Goal: Task Accomplishment & Management: Complete application form

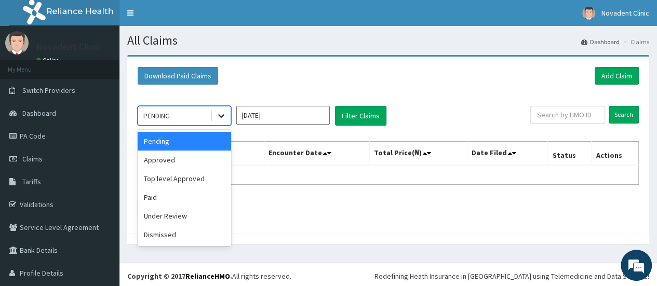
click at [225, 118] on icon at bounding box center [221, 116] width 10 height 10
click at [196, 157] on div "Approved" at bounding box center [184, 160] width 93 height 19
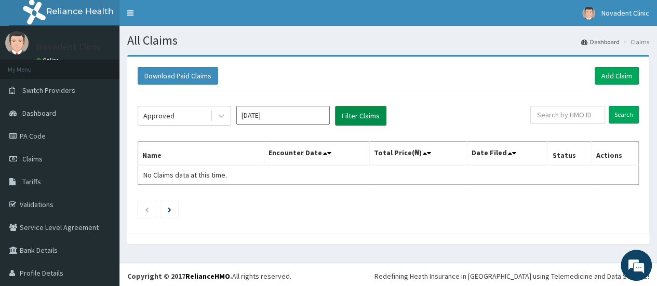
click at [384, 119] on button "Filter Claims" at bounding box center [360, 116] width 51 height 20
click at [382, 119] on button "Filter Claims" at bounding box center [360, 116] width 51 height 20
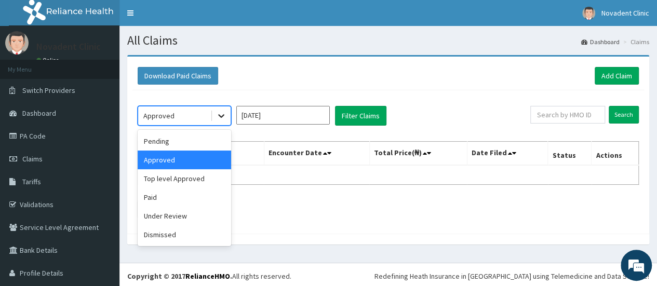
click at [215, 116] on div at bounding box center [221, 115] width 19 height 19
click at [197, 148] on div "Pending" at bounding box center [184, 141] width 93 height 19
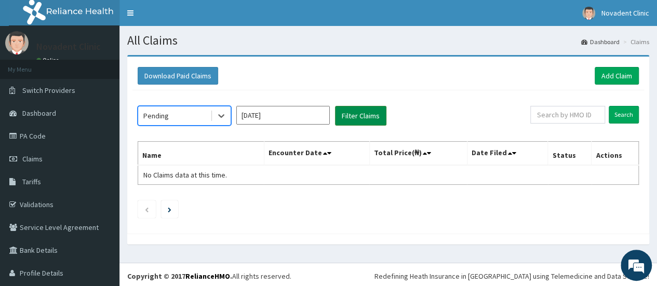
click at [358, 118] on button "Filter Claims" at bounding box center [360, 116] width 51 height 20
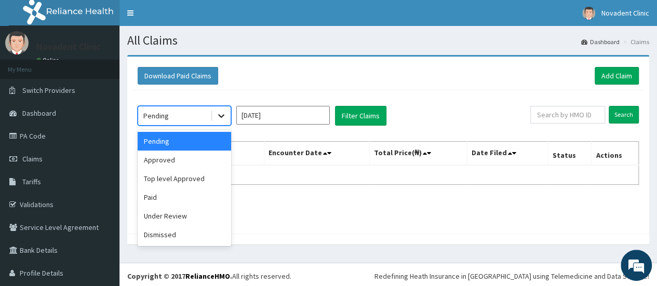
click at [220, 120] on div at bounding box center [221, 115] width 19 height 19
click at [193, 217] on div "Under Review" at bounding box center [184, 216] width 93 height 19
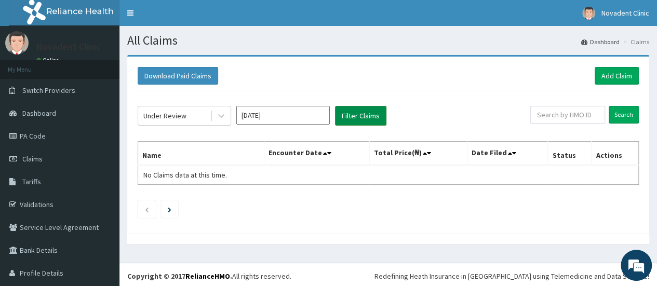
click at [376, 107] on button "Filter Claims" at bounding box center [360, 116] width 51 height 20
click at [371, 116] on button "Filter Claims" at bounding box center [360, 116] width 51 height 20
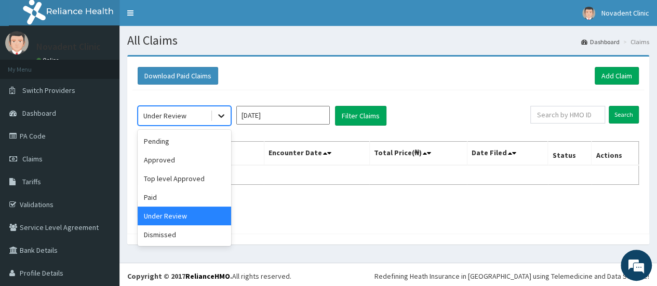
click at [221, 116] on icon at bounding box center [221, 117] width 6 height 4
click at [180, 236] on div "Dismissed" at bounding box center [184, 234] width 93 height 19
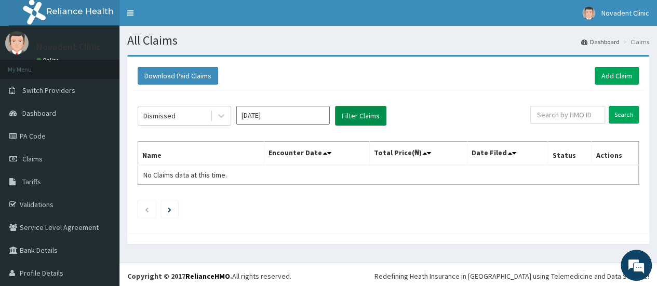
click at [347, 117] on button "Filter Claims" at bounding box center [360, 116] width 51 height 20
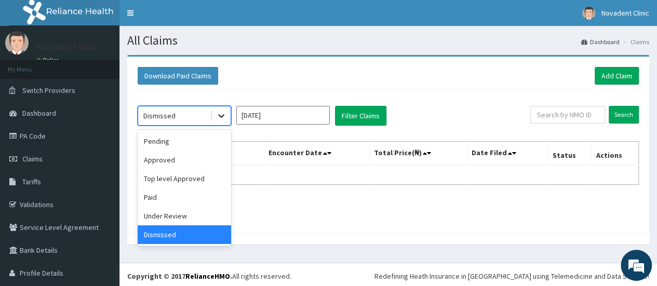
click at [221, 115] on icon at bounding box center [221, 116] width 10 height 10
click at [189, 178] on div "Top level Approved" at bounding box center [184, 178] width 93 height 19
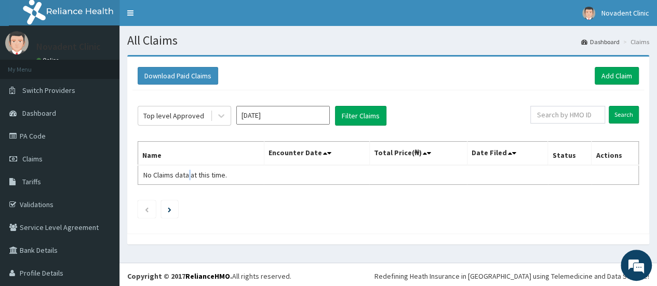
click at [189, 178] on span "No Claims data at this time." at bounding box center [185, 174] width 84 height 9
click at [361, 112] on button "Filter Claims" at bounding box center [360, 116] width 51 height 20
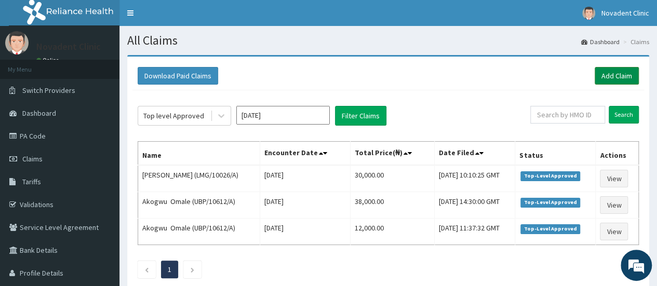
click at [603, 77] on link "Add Claim" at bounding box center [617, 76] width 44 height 18
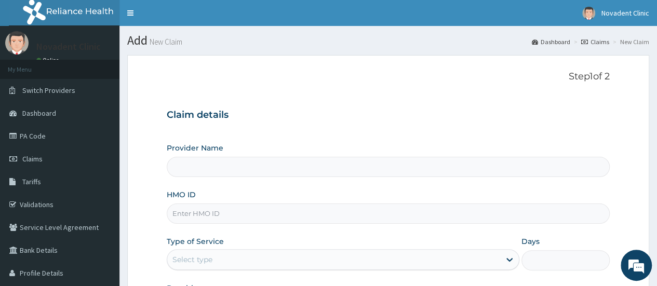
type input "Novadent Clinic"
click at [263, 218] on input "HMO ID" at bounding box center [388, 214] width 443 height 20
paste input "PSR/10016/A"
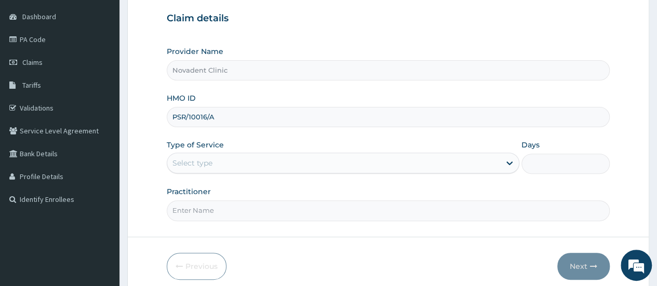
scroll to position [103, 0]
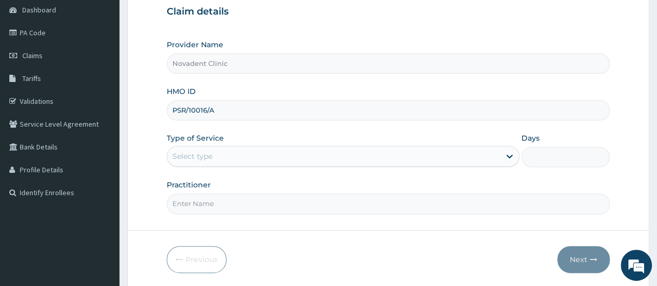
type input "PSR/10016/A"
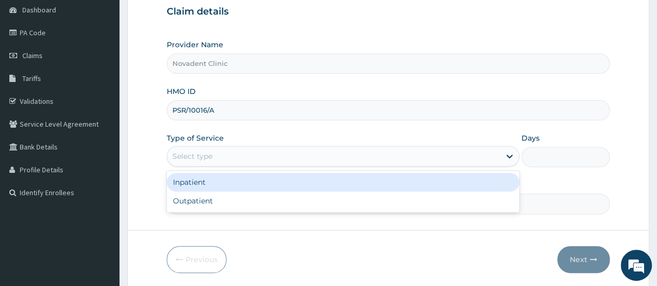
click at [361, 150] on div "Select type" at bounding box center [333, 156] width 333 height 17
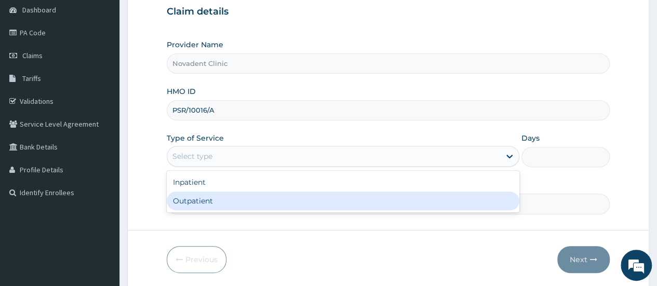
click at [343, 192] on div "Outpatient" at bounding box center [343, 201] width 353 height 19
type input "1"
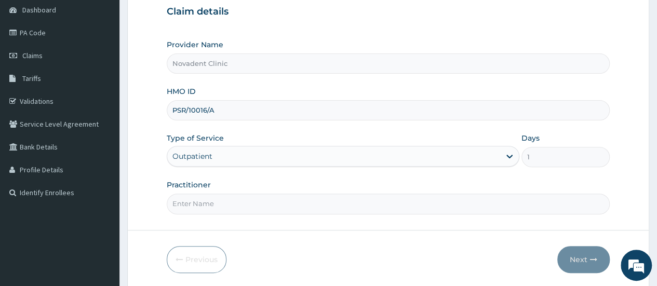
click at [321, 201] on input "Practitioner" at bounding box center [388, 204] width 443 height 20
type input "AROH"
click at [581, 255] on button "Next" at bounding box center [583, 259] width 52 height 27
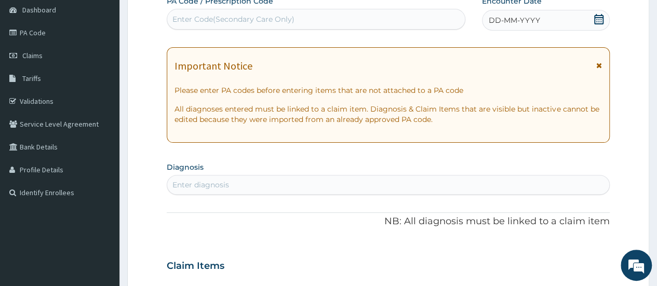
click at [195, 17] on div "Enter Code(Secondary Care Only)" at bounding box center [233, 19] width 122 height 10
paste input "PA/ECCD7E"
type input "PA/ECCD7E"
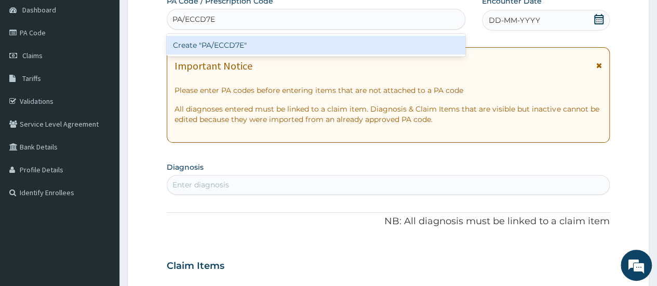
click at [229, 45] on div "Create "PA/ECCD7E"" at bounding box center [316, 45] width 298 height 19
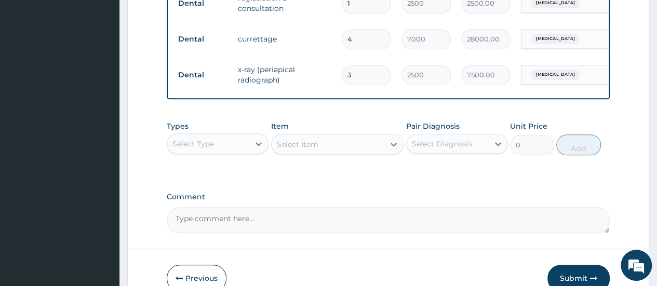
scroll to position [491, 0]
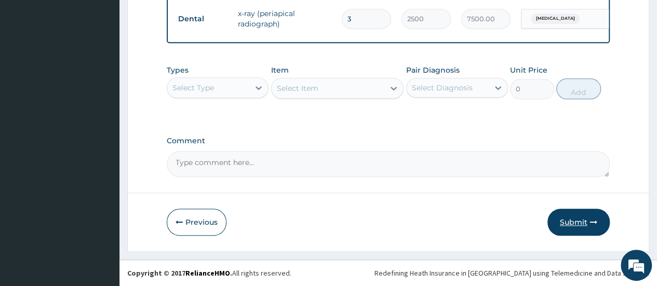
click at [589, 222] on button "Submit" at bounding box center [578, 222] width 62 height 27
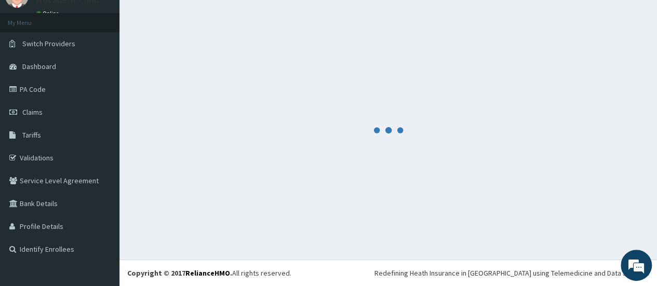
scroll to position [46, 0]
click at [589, 222] on div at bounding box center [388, 130] width 522 height 243
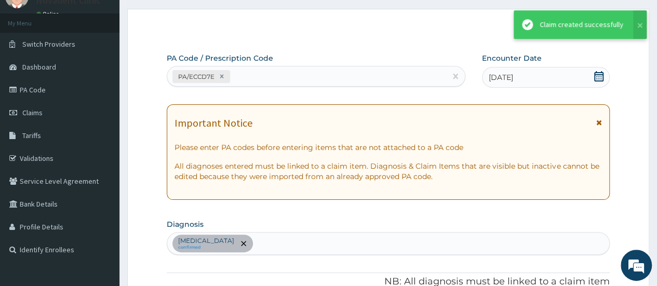
scroll to position [491, 0]
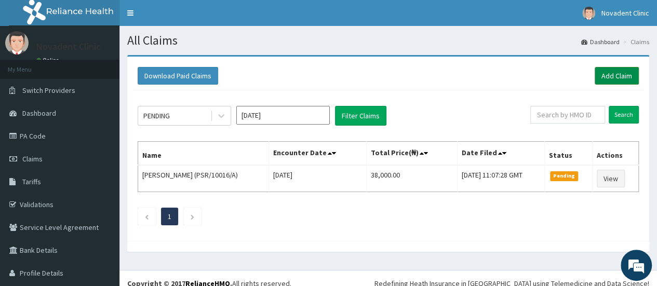
click at [595, 81] on link "Add Claim" at bounding box center [617, 76] width 44 height 18
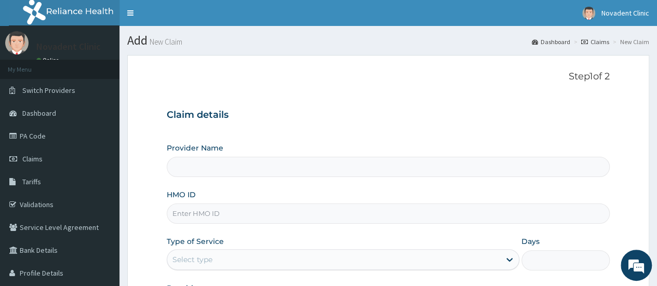
click at [603, 52] on section "Step 1 of 2 Claim details Provider Name HMO ID Type of Service Select type Days…" at bounding box center [387, 223] width 537 height 353
type input "Novadent Clinic"
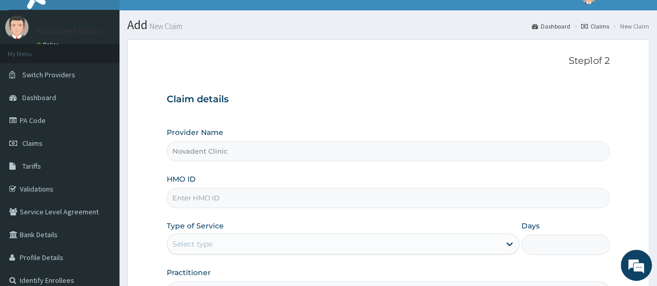
drag, startPoint x: 566, startPoint y: 5, endPoint x: 263, endPoint y: 117, distance: 323.8
click at [263, 117] on div "Claim details Provider Name Novadent Clinic HMO ID Type of Service Select type …" at bounding box center [388, 193] width 443 height 218
click at [189, 196] on input "HMO ID" at bounding box center [388, 198] width 443 height 20
paste input "PA/7DAA90"
drag, startPoint x: 290, startPoint y: 199, endPoint x: 155, endPoint y: 205, distance: 134.6
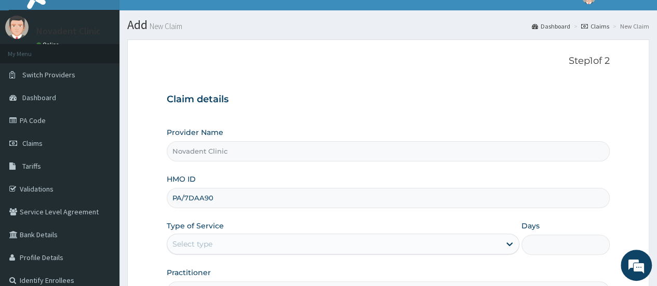
click at [155, 205] on form "Step 1 of 2 Claim details Provider Name Novadent Clinic HMO ID PA/7DAA90 Type o…" at bounding box center [388, 207] width 522 height 337
paste input "SR/10016/A"
type input "PSR/10016/A"
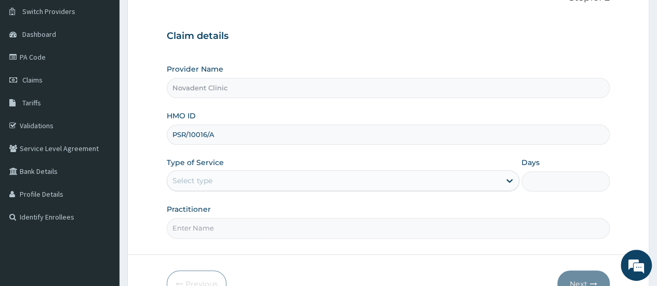
scroll to position [82, 0]
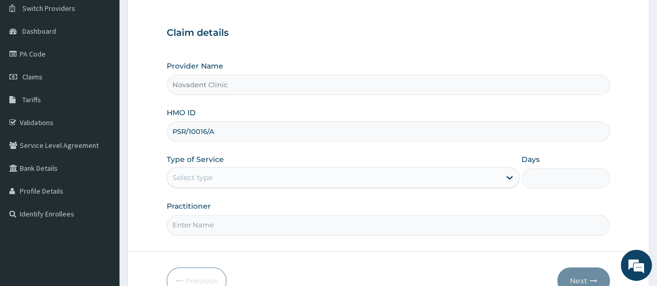
click at [444, 182] on div "Select type" at bounding box center [333, 177] width 333 height 17
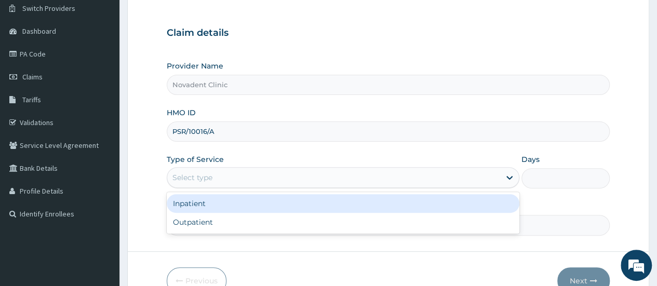
click at [422, 178] on div "Select type" at bounding box center [333, 177] width 333 height 17
click at [350, 176] on div "Select type" at bounding box center [333, 177] width 333 height 17
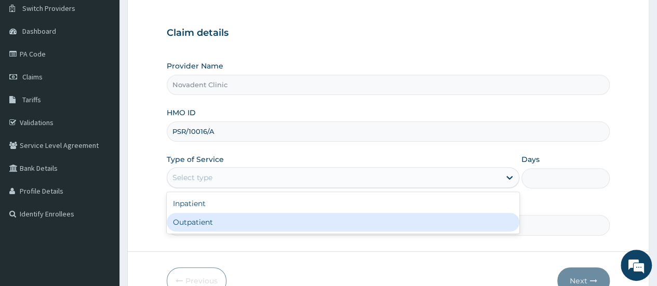
click at [357, 220] on div "Outpatient" at bounding box center [343, 222] width 353 height 19
type input "1"
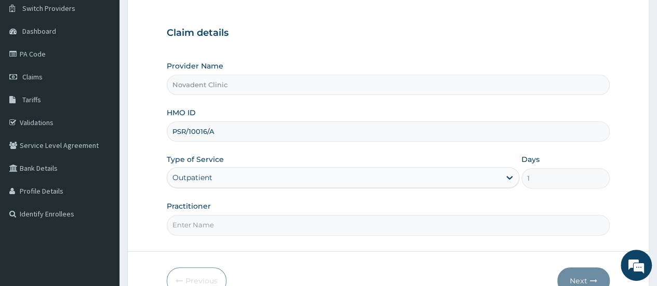
click at [329, 215] on input "Practitioner" at bounding box center [388, 225] width 443 height 20
type input "AROH"
drag, startPoint x: 579, startPoint y: 281, endPoint x: 581, endPoint y: 218, distance: 62.8
click at [581, 218] on form "Step 1 of 2 Claim details Provider Name Novadent Clinic HMO ID PSR/10016/A Type…" at bounding box center [388, 141] width 522 height 337
click at [578, 275] on button "Next" at bounding box center [583, 280] width 52 height 27
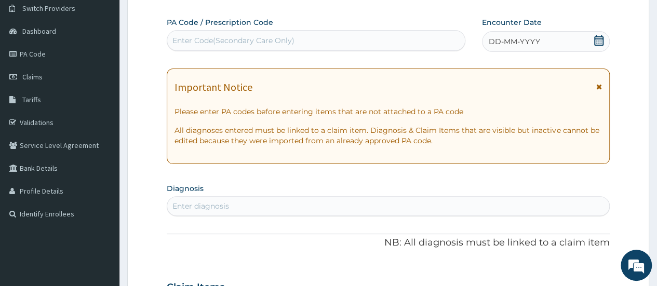
click at [578, 275] on div "Claim Items" at bounding box center [388, 285] width 443 height 27
click at [314, 34] on div "Enter Code(Secondary Care Only)" at bounding box center [315, 40] width 297 height 17
paste input "PA/7DAA90"
type input "PA/7DAA90"
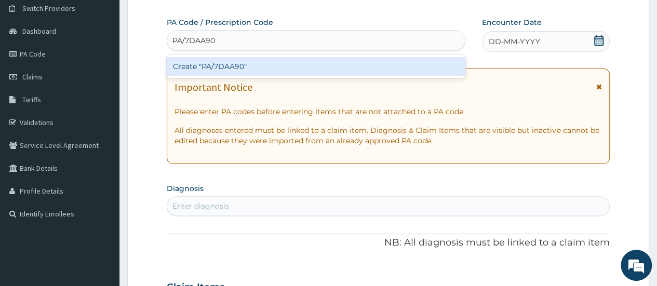
click at [243, 64] on div "Create "PA/7DAA90"" at bounding box center [316, 66] width 298 height 19
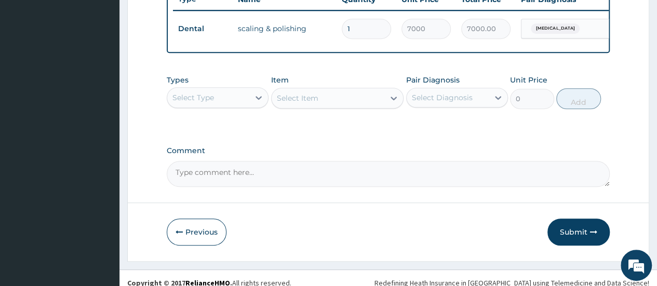
scroll to position [420, 0]
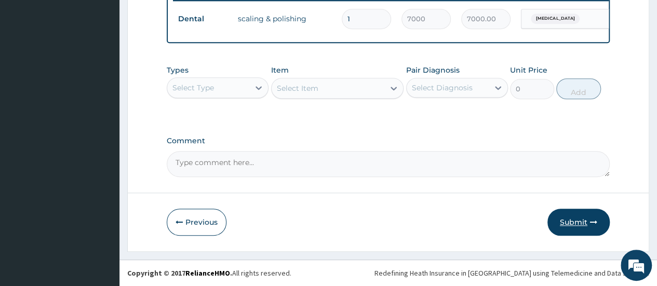
click at [571, 224] on button "Submit" at bounding box center [578, 222] width 62 height 27
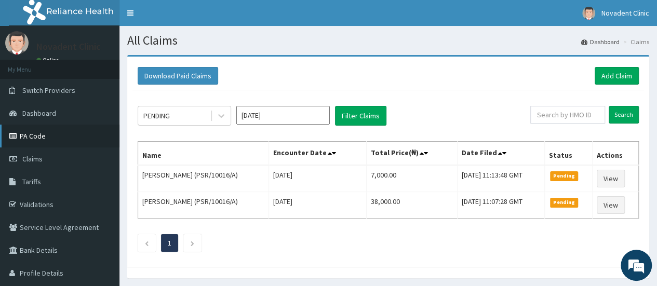
click at [35, 138] on link "PA Code" at bounding box center [59, 136] width 119 height 23
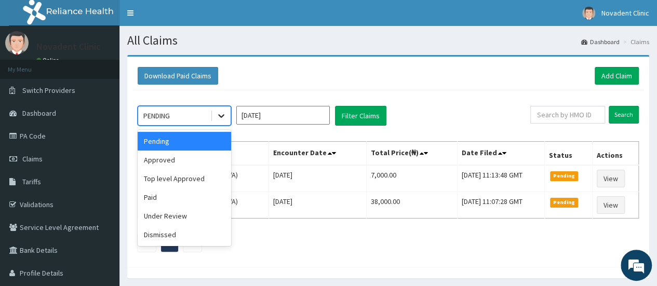
click at [219, 118] on icon at bounding box center [221, 116] width 10 height 10
click at [198, 194] on div "Paid" at bounding box center [184, 197] width 93 height 19
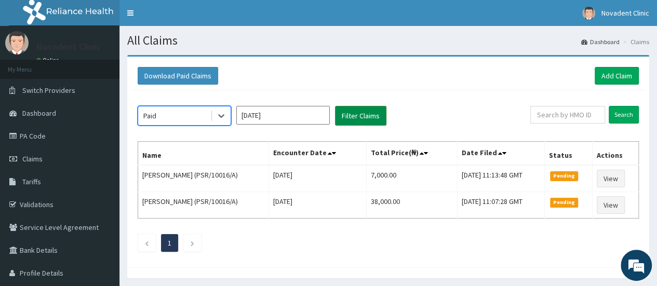
click at [364, 115] on button "Filter Claims" at bounding box center [360, 116] width 51 height 20
click at [347, 118] on button "Filter Claims" at bounding box center [360, 116] width 51 height 20
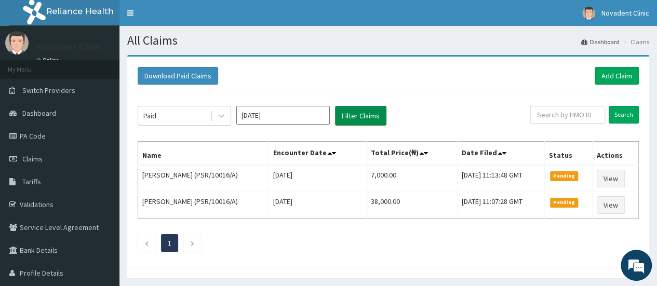
click at [347, 118] on button "Filter Claims" at bounding box center [360, 116] width 51 height 20
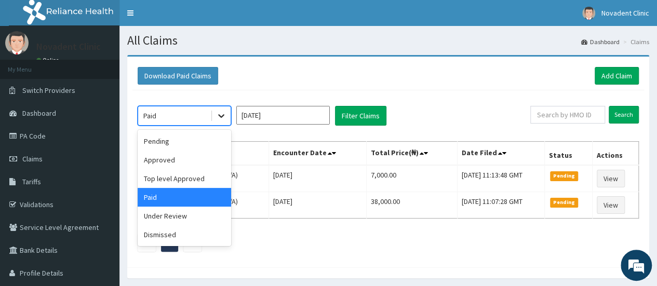
click at [223, 113] on icon at bounding box center [221, 116] width 10 height 10
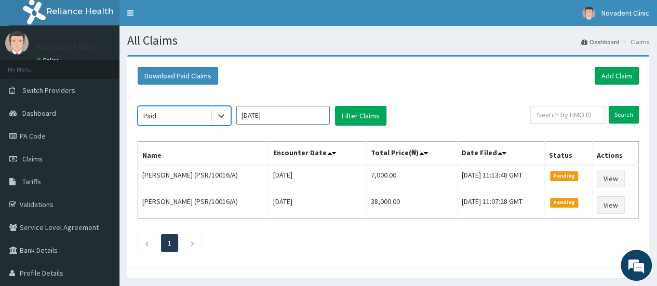
click at [254, 119] on input "[DATE]" at bounding box center [282, 115] width 93 height 19
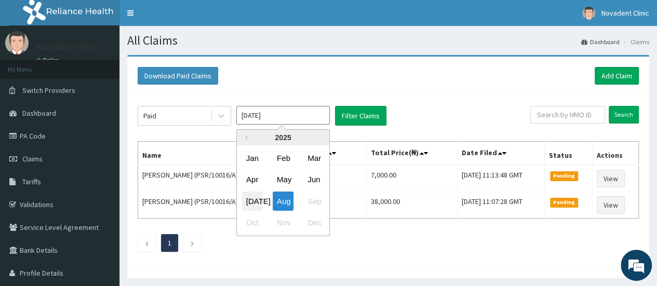
click at [256, 200] on div "[DATE]" at bounding box center [252, 201] width 21 height 19
type input "[DATE]"
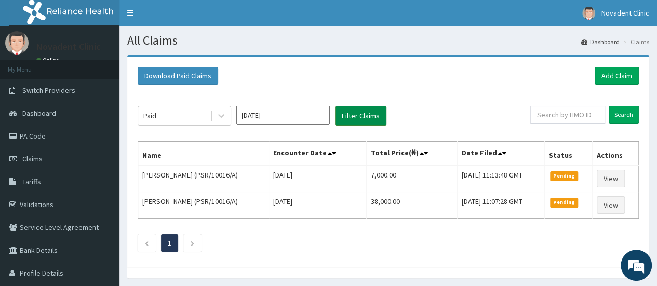
click at [354, 112] on button "Filter Claims" at bounding box center [360, 116] width 51 height 20
click at [361, 113] on button "Filter Claims" at bounding box center [360, 116] width 51 height 20
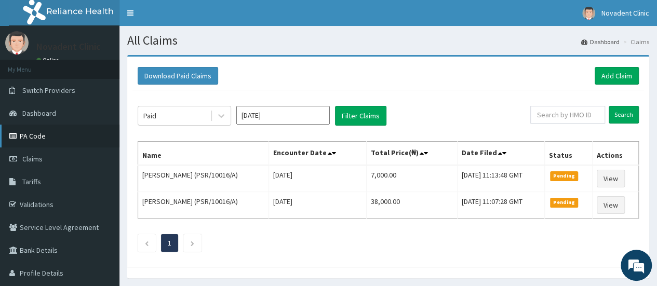
click at [43, 129] on link "PA Code" at bounding box center [59, 136] width 119 height 23
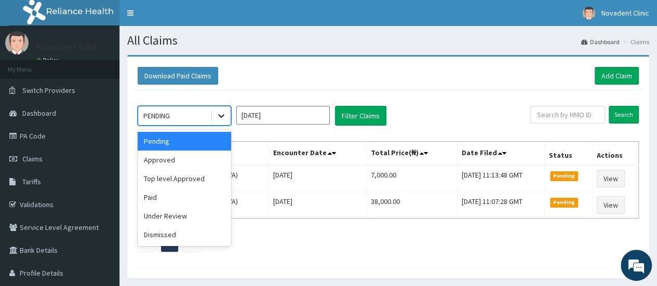
click at [223, 118] on icon at bounding box center [221, 116] width 10 height 10
click at [190, 194] on div "Paid" at bounding box center [184, 197] width 93 height 19
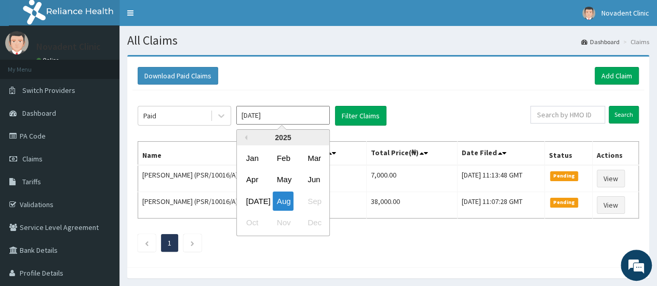
click at [299, 114] on input "[DATE]" at bounding box center [282, 115] width 93 height 19
click at [253, 200] on div "[DATE]" at bounding box center [252, 201] width 21 height 19
type input "[DATE]"
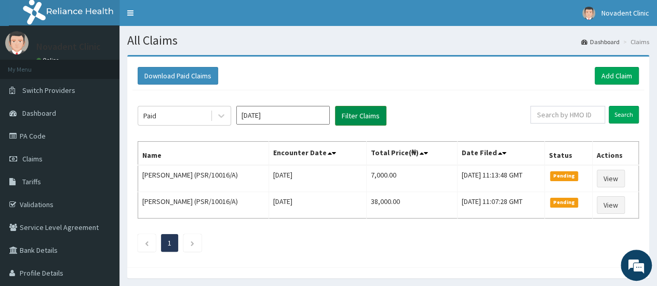
click at [362, 117] on button "Filter Claims" at bounding box center [360, 116] width 51 height 20
